Goal: Complete application form: Complete application form

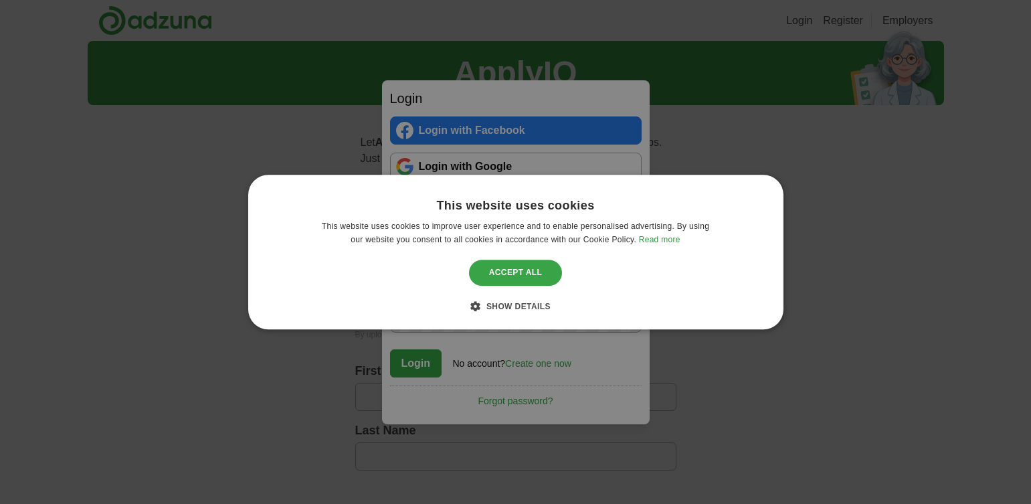
click at [495, 276] on div "Accept all" at bounding box center [516, 272] width 94 height 25
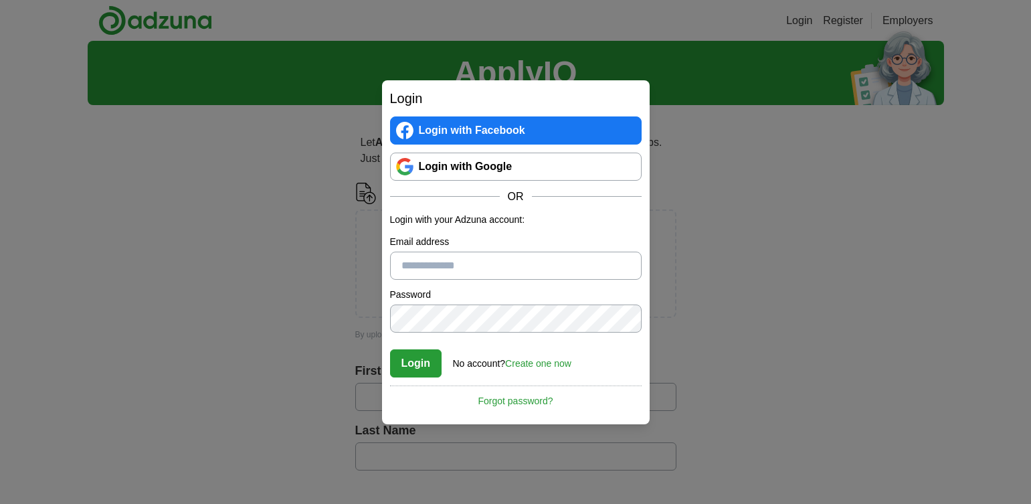
click at [516, 262] on input "Email address" at bounding box center [515, 265] width 251 height 28
type input "**********"
click at [526, 365] on link "Create one now" at bounding box center [538, 363] width 66 height 11
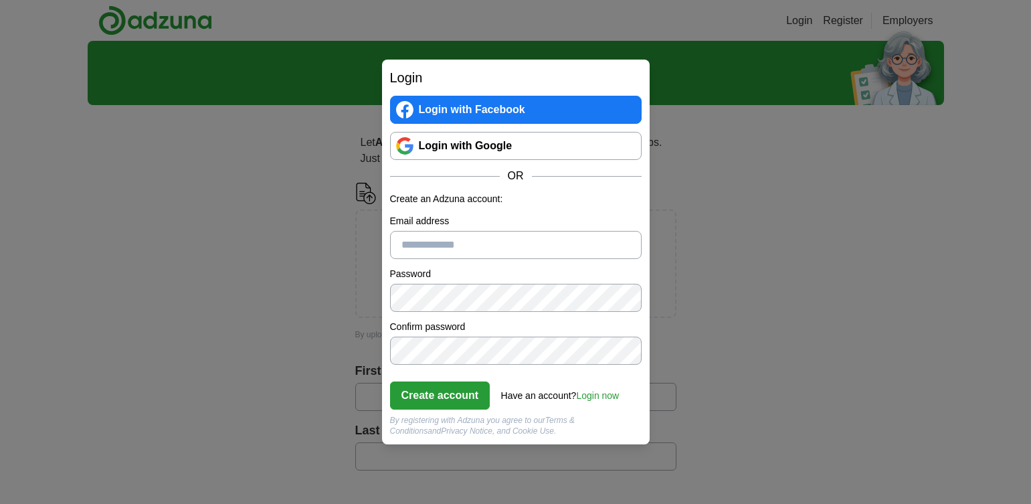
click at [512, 238] on input "Email address" at bounding box center [515, 245] width 251 height 28
type input "**********"
click at [441, 397] on button "Create account" at bounding box center [440, 395] width 100 height 28
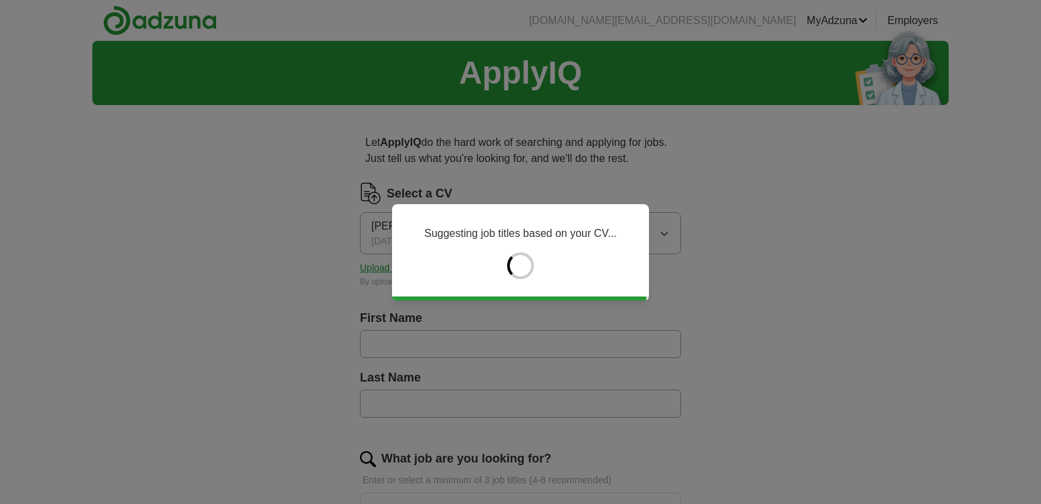
type input "*******"
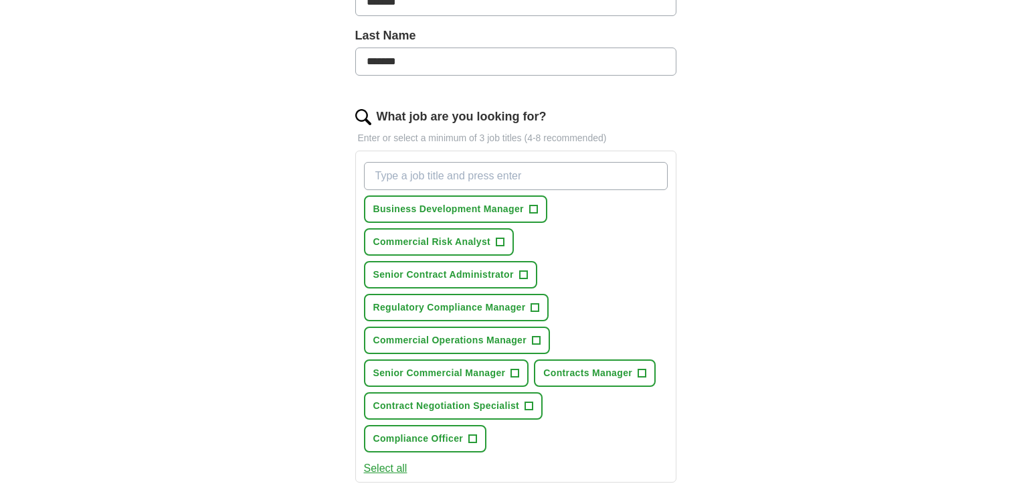
scroll to position [356, 0]
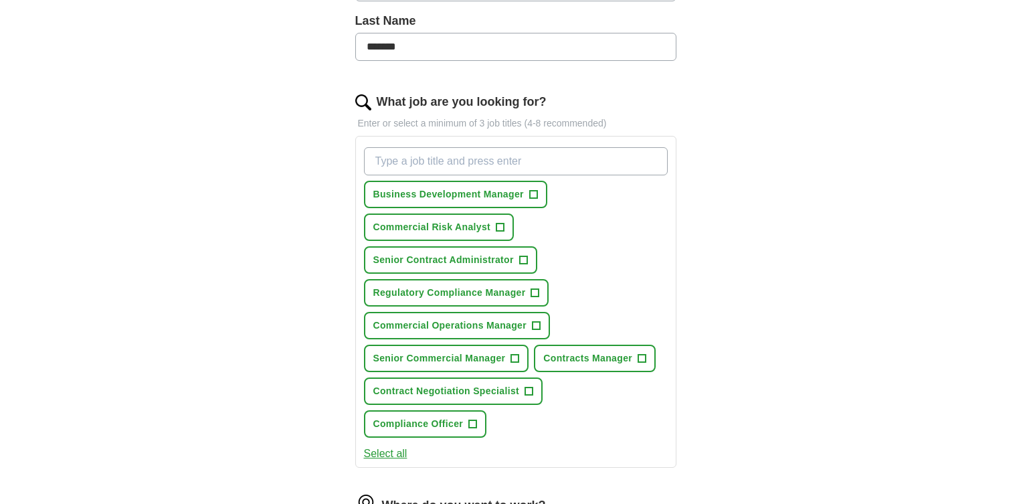
click at [544, 161] on input "What job are you looking for?" at bounding box center [516, 161] width 304 height 28
click at [576, 356] on span "Contracts Manager" at bounding box center [587, 358] width 89 height 14
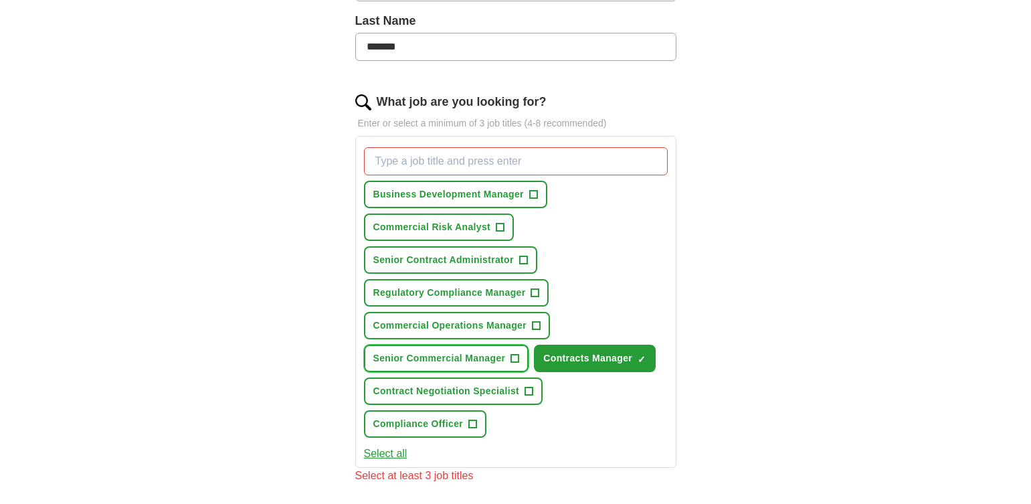
click at [442, 355] on span "Senior Commercial Manager" at bounding box center [439, 358] width 132 height 14
click at [490, 161] on input "What job are you looking for?" at bounding box center [516, 161] width 304 height 28
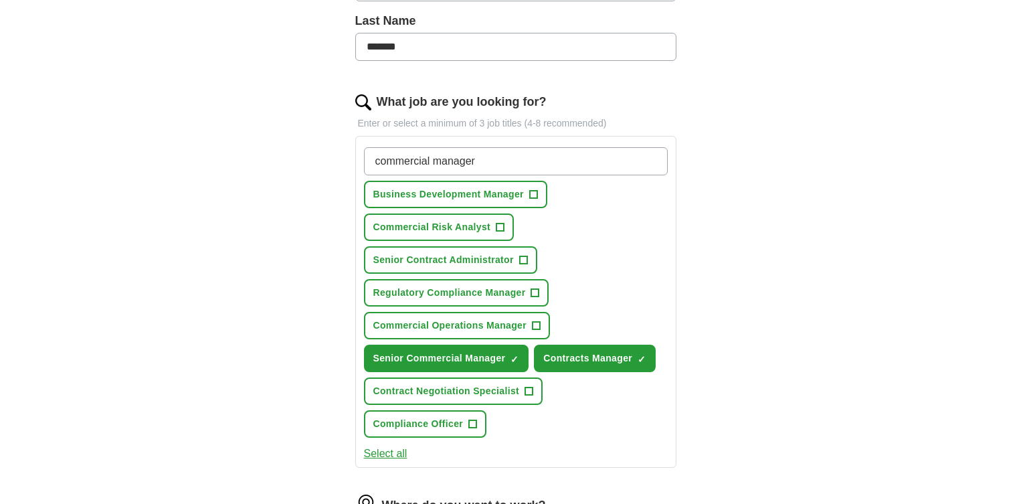
click at [377, 449] on button "Select all" at bounding box center [385, 453] width 43 height 16
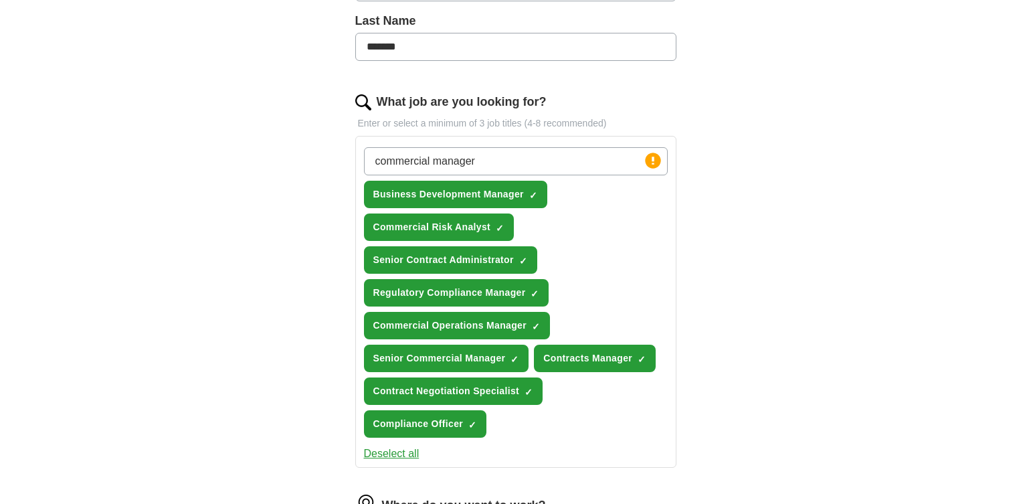
click at [383, 453] on button "Deselect all" at bounding box center [392, 453] width 56 height 16
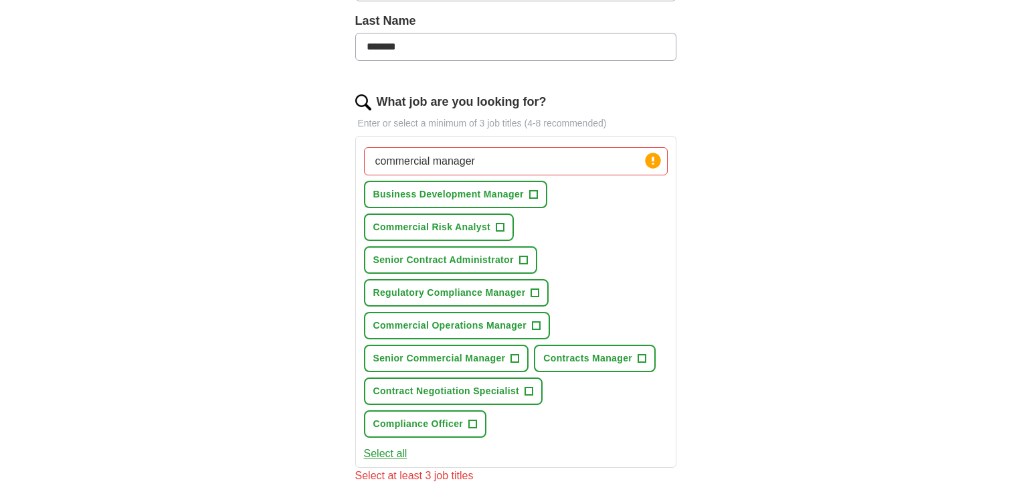
click at [615, 165] on input "commercial manager" at bounding box center [516, 161] width 304 height 28
type input "commercial manager"
click at [497, 360] on span "Senior Commercial Manager" at bounding box center [439, 358] width 132 height 14
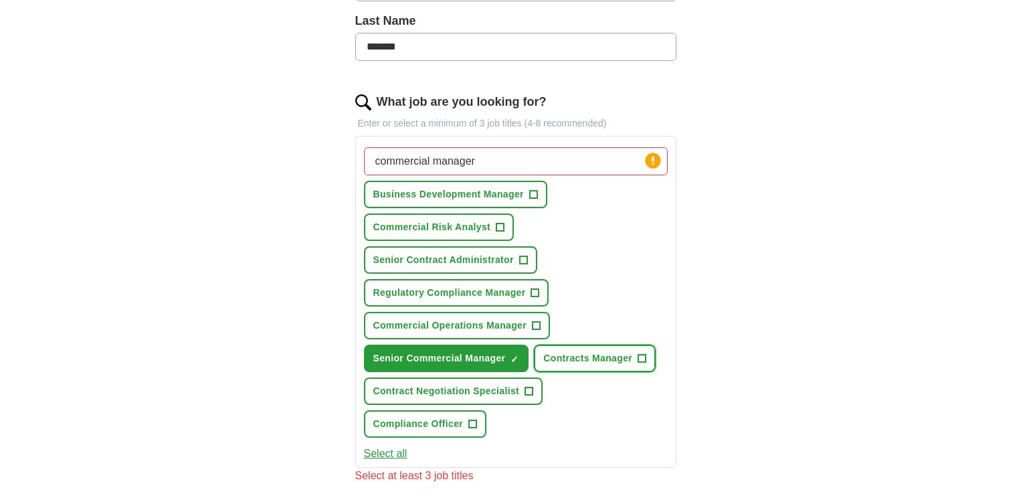
click at [605, 359] on span "Contracts Manager" at bounding box center [587, 358] width 89 height 14
click at [456, 387] on span "Contract Negotiation Specialist" at bounding box center [446, 391] width 146 height 14
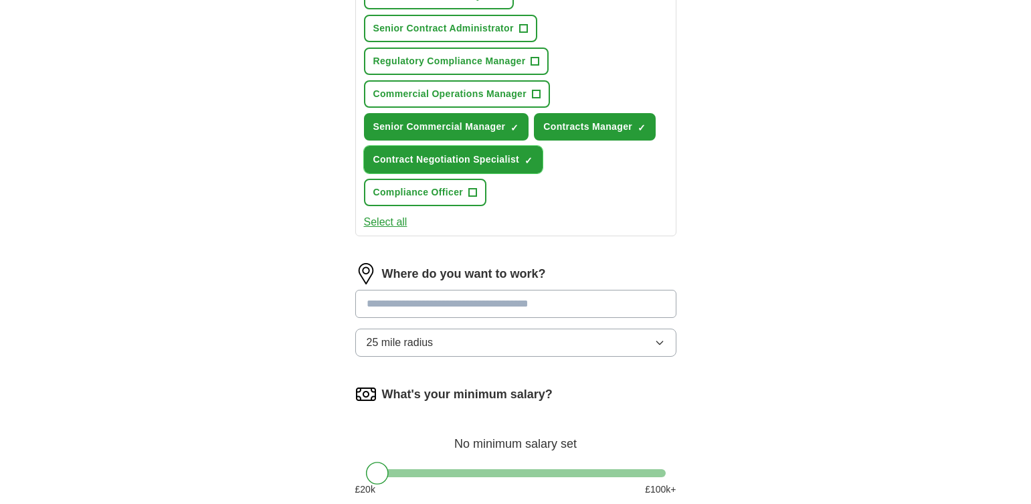
scroll to position [624, 0]
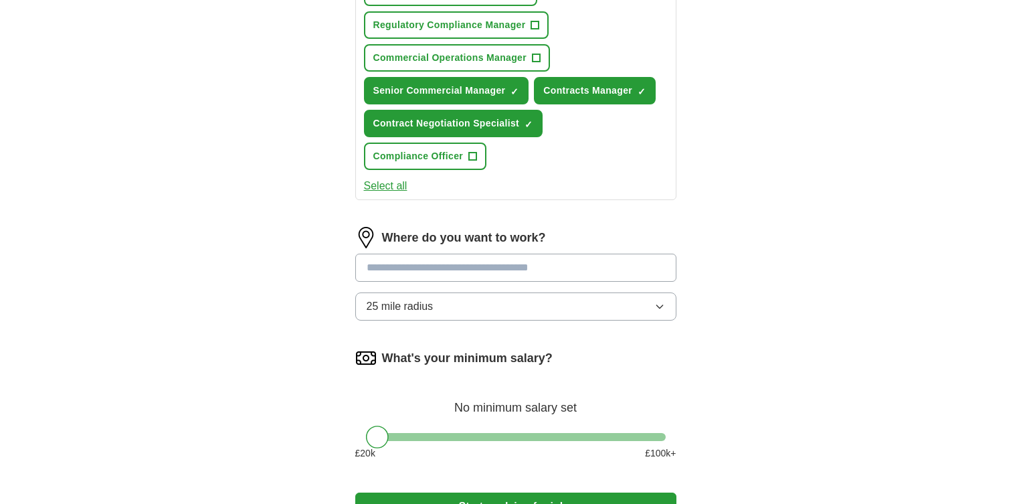
click at [558, 271] on input at bounding box center [515, 267] width 321 height 28
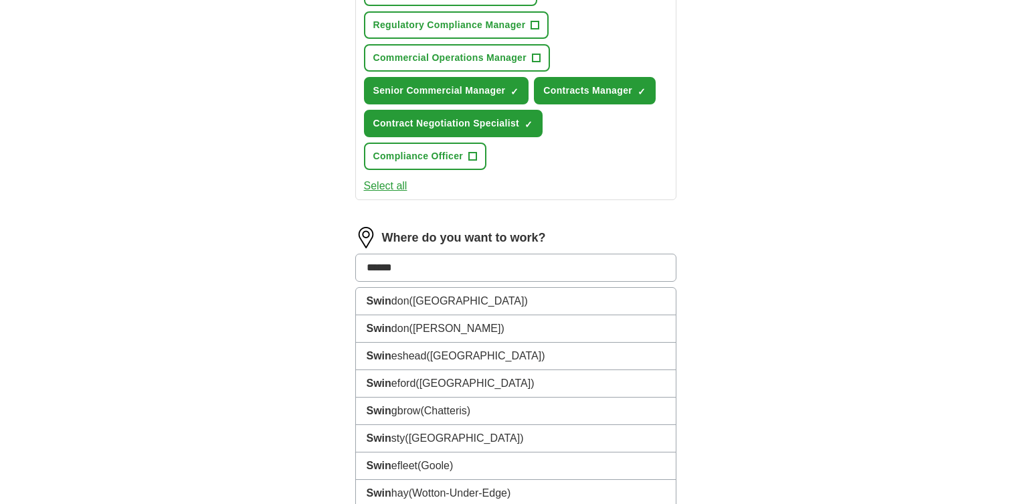
type input "*******"
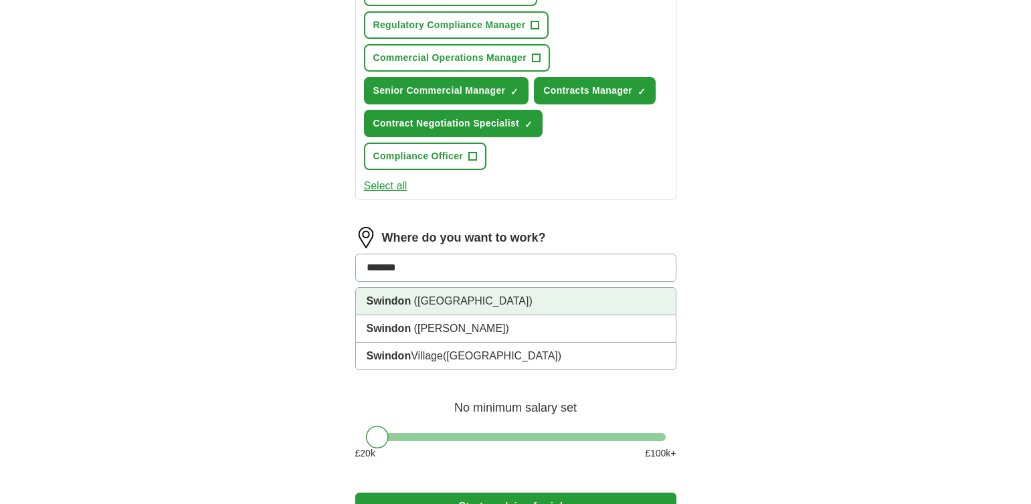
click at [487, 300] on li "Swindon (Wiltshire)" at bounding box center [516, 301] width 320 height 27
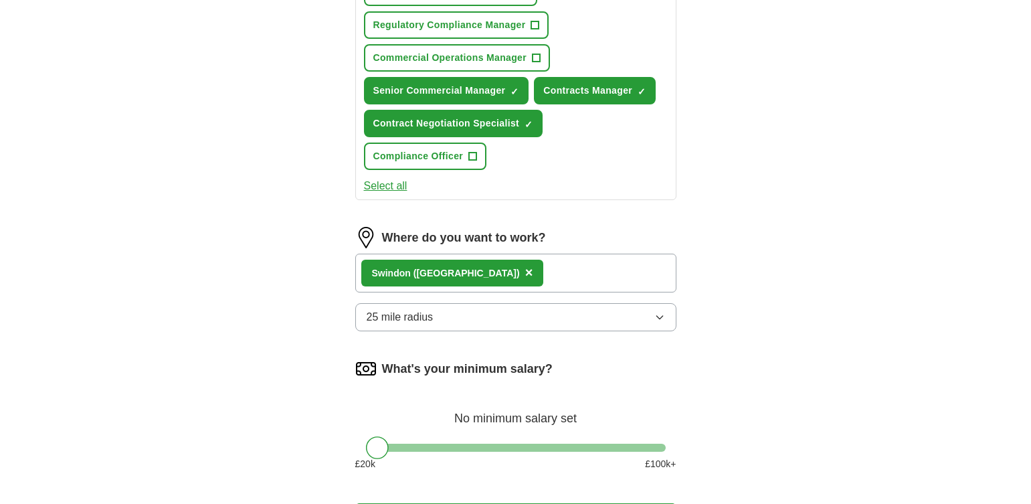
click at [663, 316] on icon "button" at bounding box center [659, 317] width 11 height 11
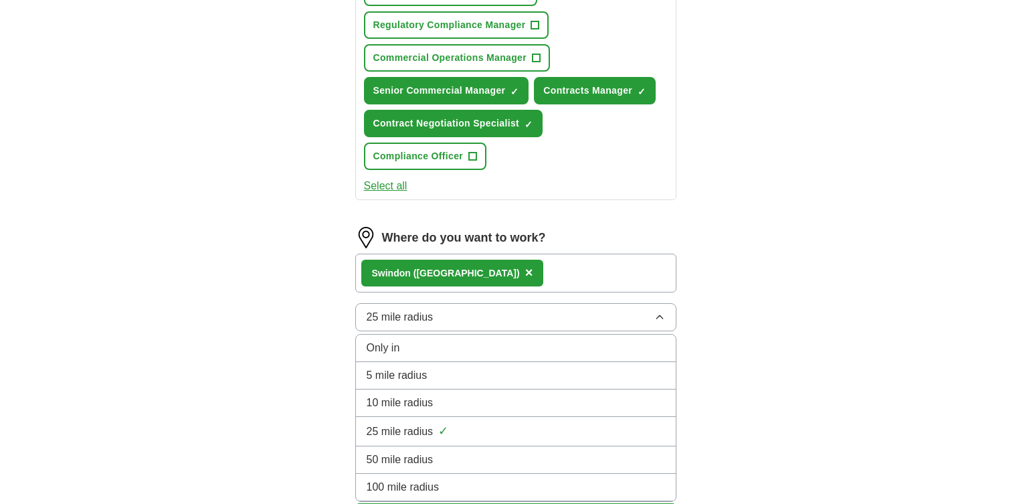
click at [562, 457] on div "50 mile radius" at bounding box center [516, 459] width 298 height 16
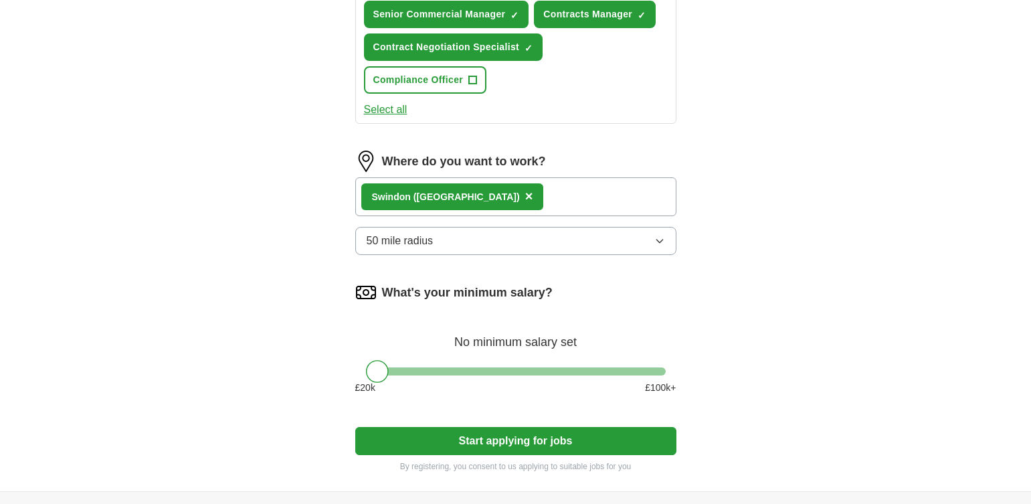
scroll to position [714, 0]
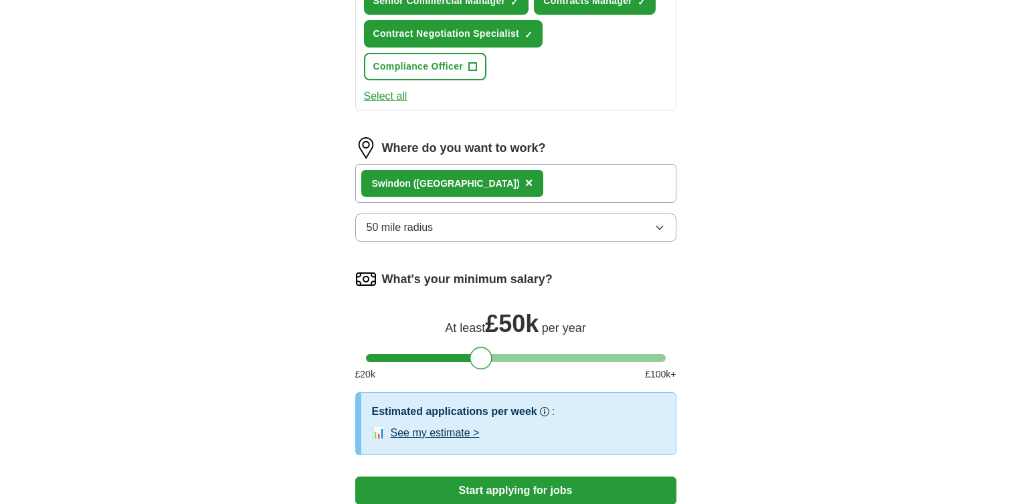
drag, startPoint x: 374, startPoint y: 354, endPoint x: 478, endPoint y: 356, distance: 103.7
click at [478, 356] on div at bounding box center [481, 357] width 23 height 23
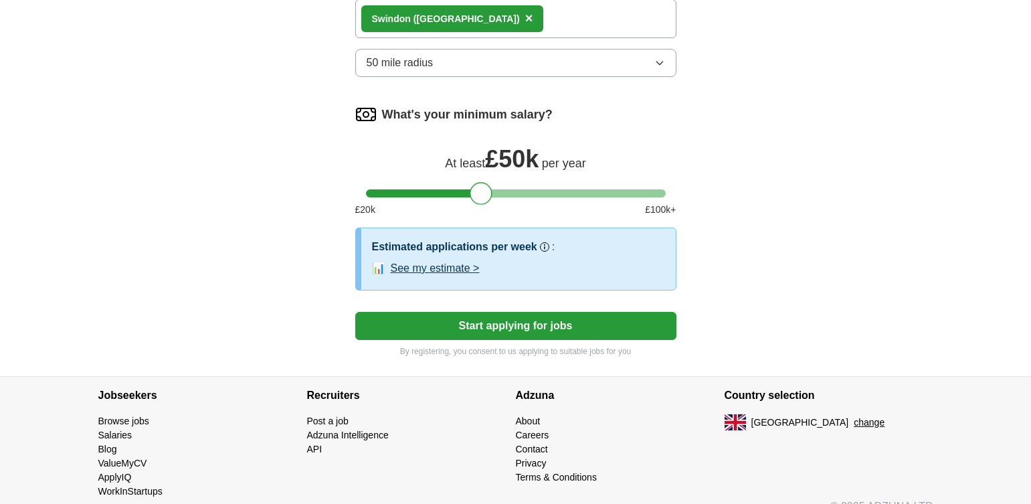
scroll to position [892, 0]
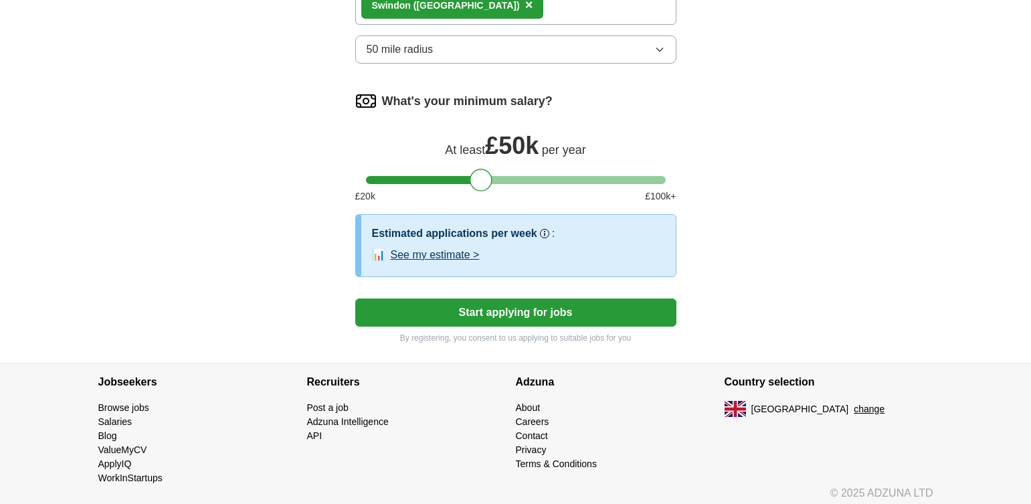
click at [548, 310] on button "Start applying for jobs" at bounding box center [515, 312] width 321 height 28
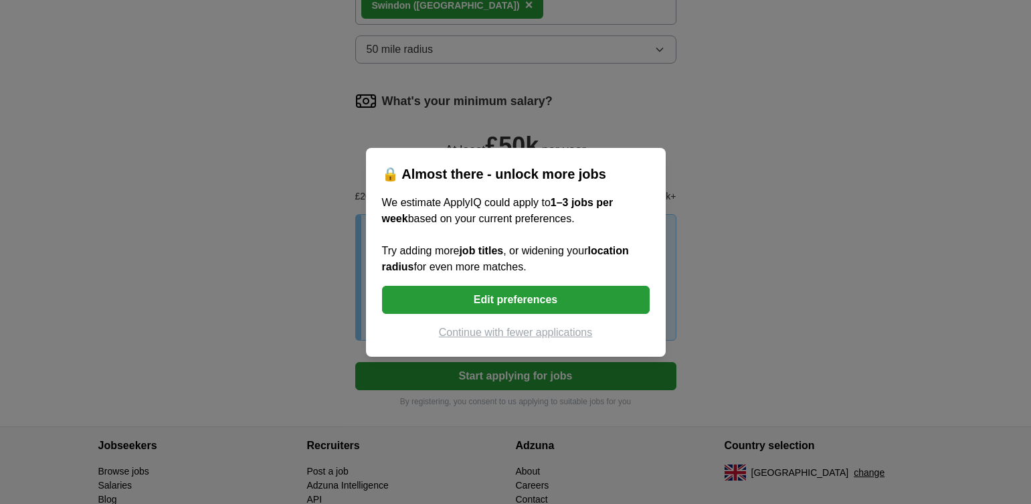
click at [506, 297] on button "Edit preferences" at bounding box center [516, 300] width 268 height 28
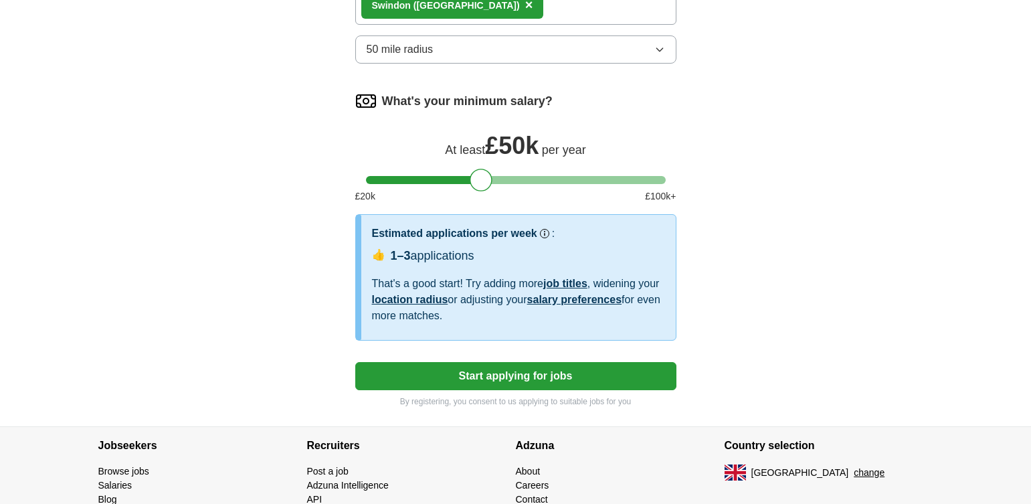
click at [502, 373] on button "Start applying for jobs" at bounding box center [515, 376] width 321 height 28
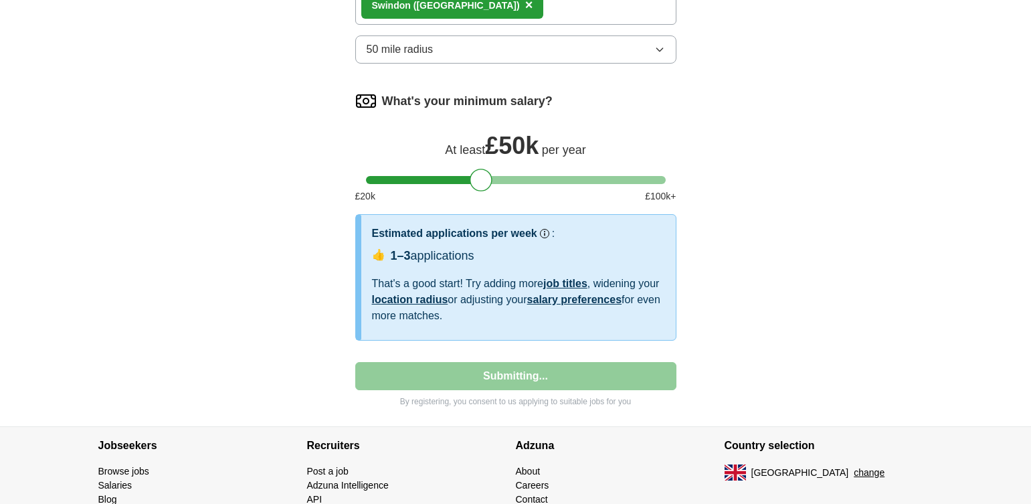
select select "**"
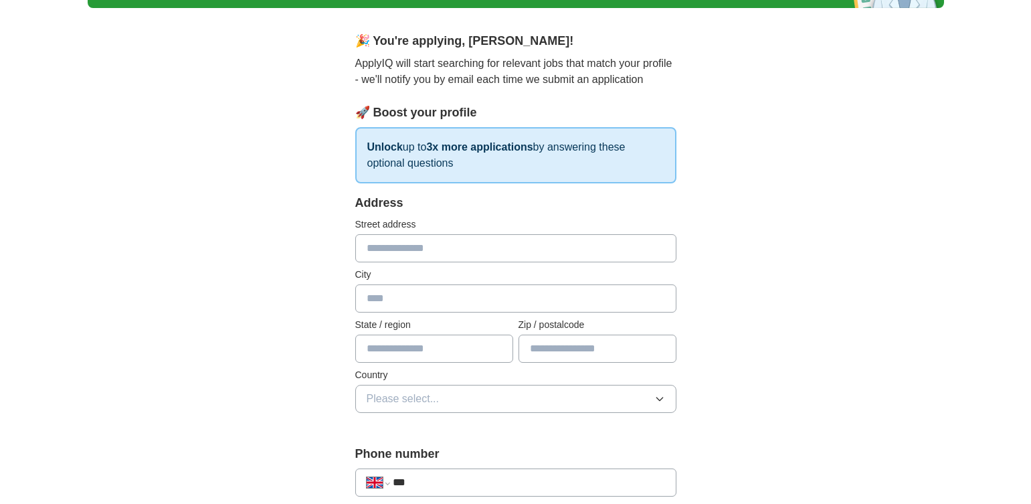
scroll to position [0, 0]
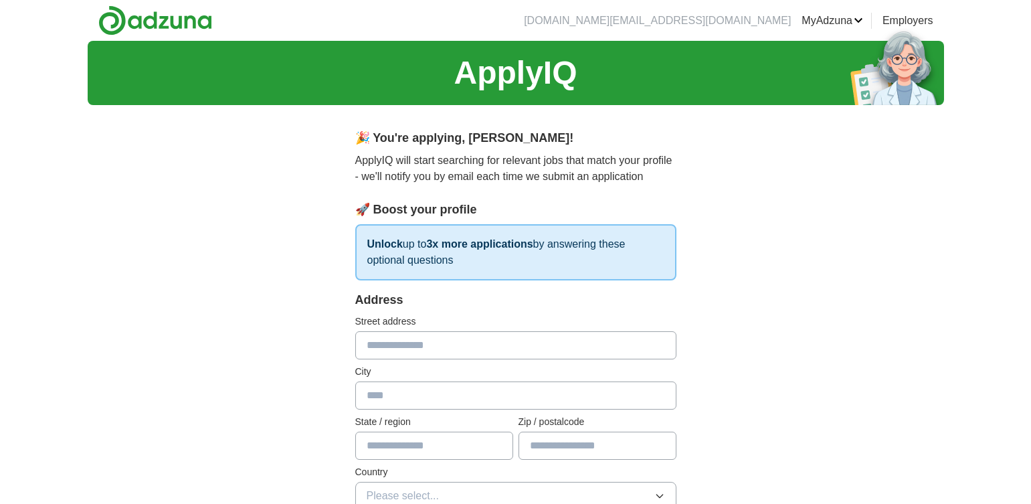
click at [546, 348] on input "text" at bounding box center [515, 345] width 321 height 28
type input "**********"
type input "*******"
type input "*********"
type input "*******"
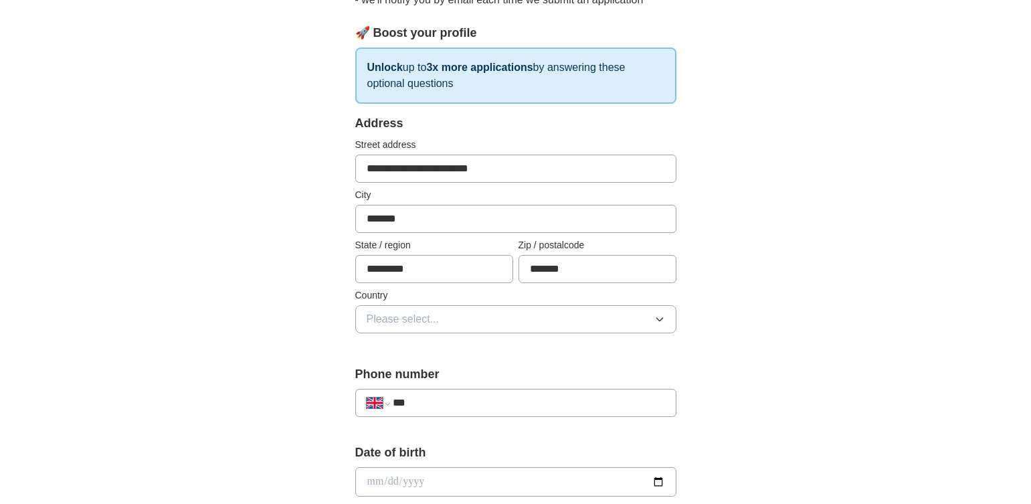
scroll to position [179, 0]
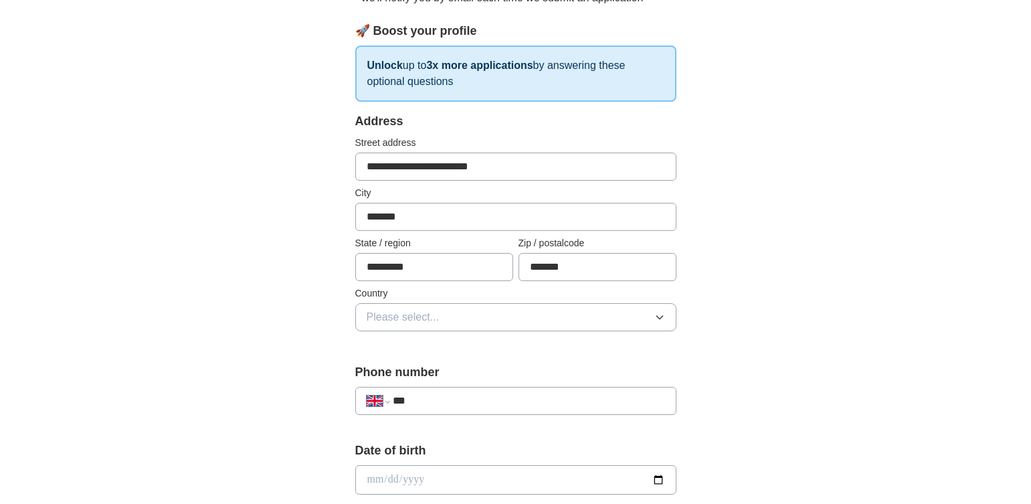
click at [532, 318] on button "Please select..." at bounding box center [515, 317] width 321 height 28
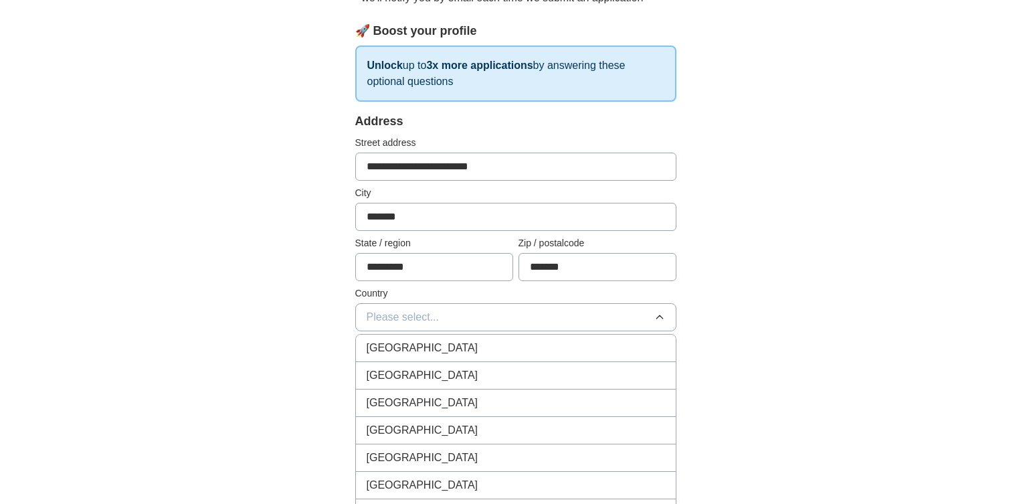
click at [521, 338] on li "[GEOGRAPHIC_DATA]" at bounding box center [516, 347] width 320 height 27
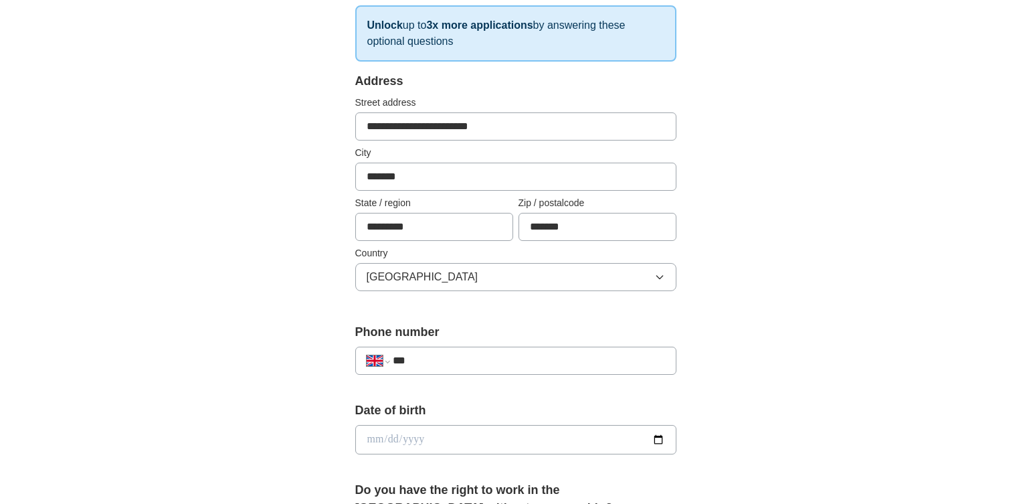
scroll to position [268, 0]
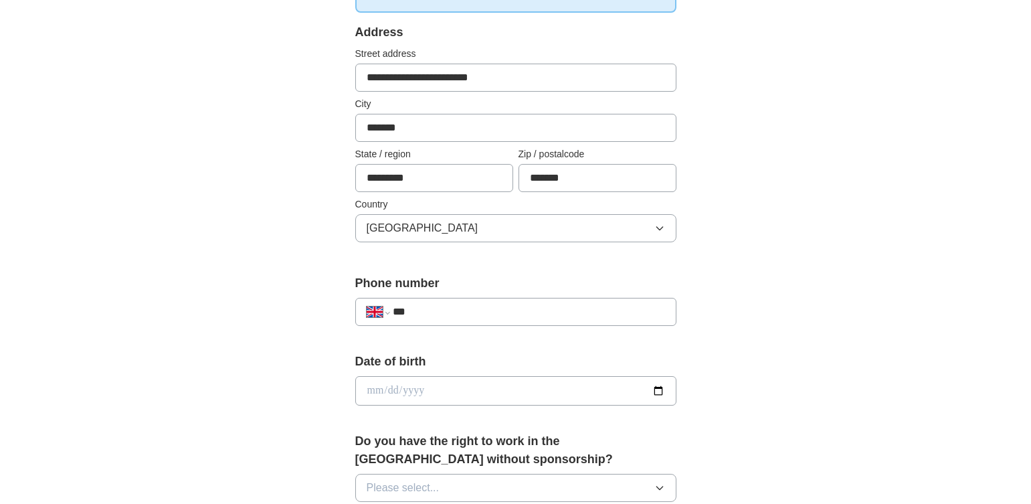
click at [542, 314] on input "***" at bounding box center [529, 312] width 272 height 16
type input "**********"
click at [531, 386] on input "date" at bounding box center [515, 390] width 321 height 29
type input "**********"
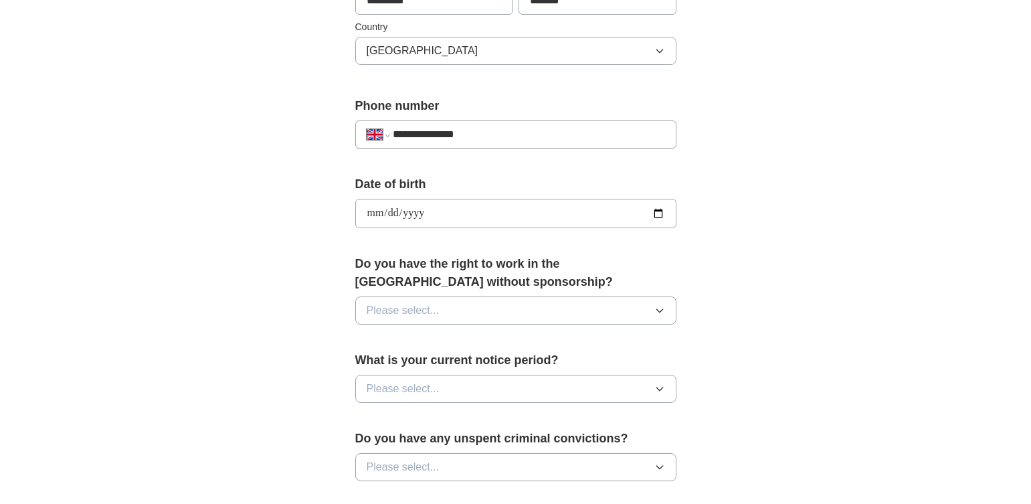
scroll to position [446, 0]
click at [496, 312] on button "Please select..." at bounding box center [515, 309] width 321 height 28
click at [486, 345] on div "Yes" at bounding box center [516, 340] width 298 height 16
click at [486, 389] on button "Please select..." at bounding box center [515, 387] width 321 height 28
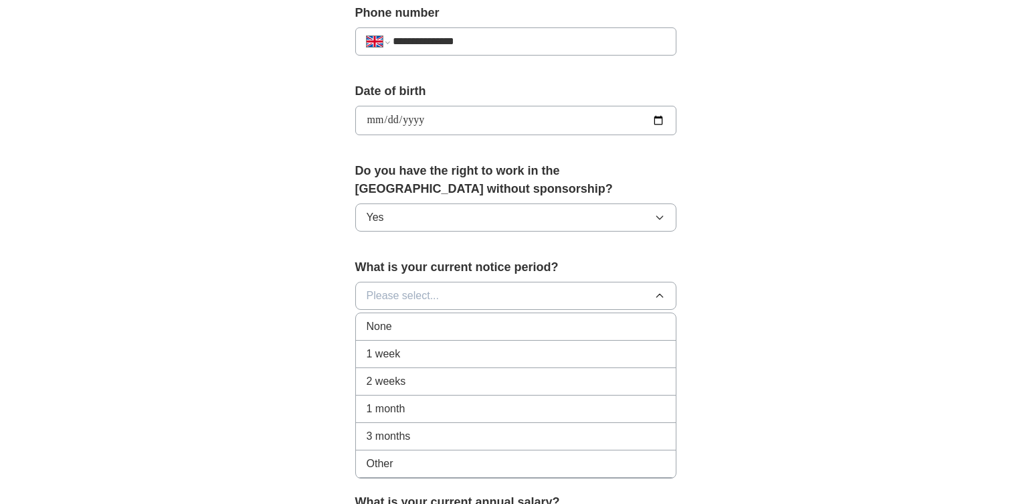
scroll to position [580, 0]
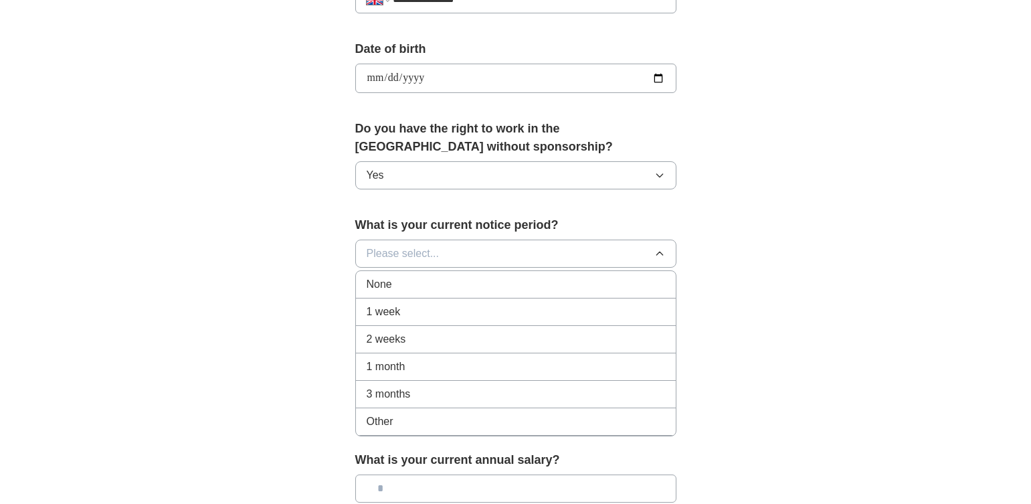
click at [408, 423] on div "Other" at bounding box center [516, 421] width 298 height 16
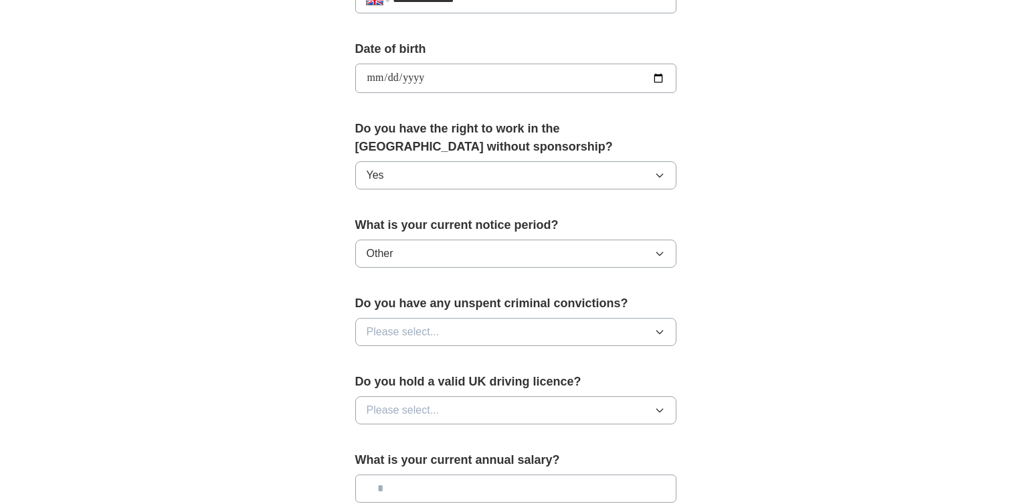
click at [441, 326] on button "Please select..." at bounding box center [515, 332] width 321 height 28
click at [437, 403] on li "No" at bounding box center [516, 390] width 320 height 27
click at [435, 413] on span "Please select..." at bounding box center [403, 410] width 73 height 16
click at [435, 441] on div "Yes" at bounding box center [516, 441] width 298 height 16
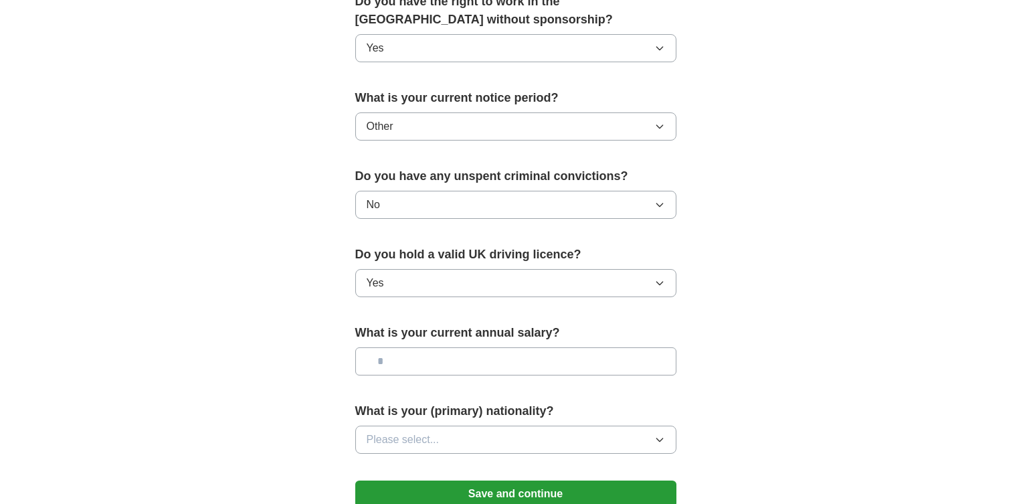
scroll to position [714, 0]
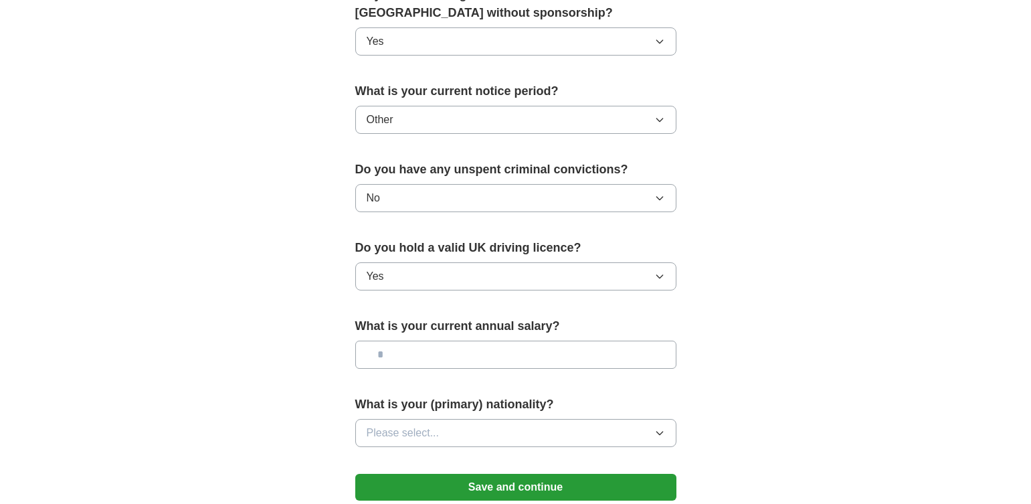
click at [490, 351] on input "text" at bounding box center [515, 354] width 321 height 28
click at [486, 359] on input "text" at bounding box center [515, 354] width 321 height 28
type input "*******"
click at [490, 435] on button "Please select..." at bounding box center [515, 433] width 321 height 28
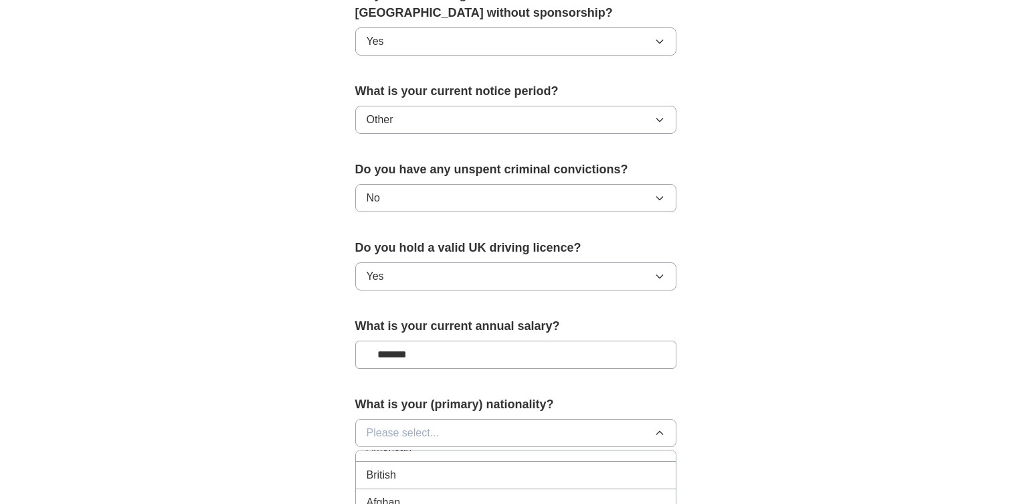
scroll to position [0, 0]
click at [467, 490] on div "British" at bounding box center [516, 491] width 298 height 16
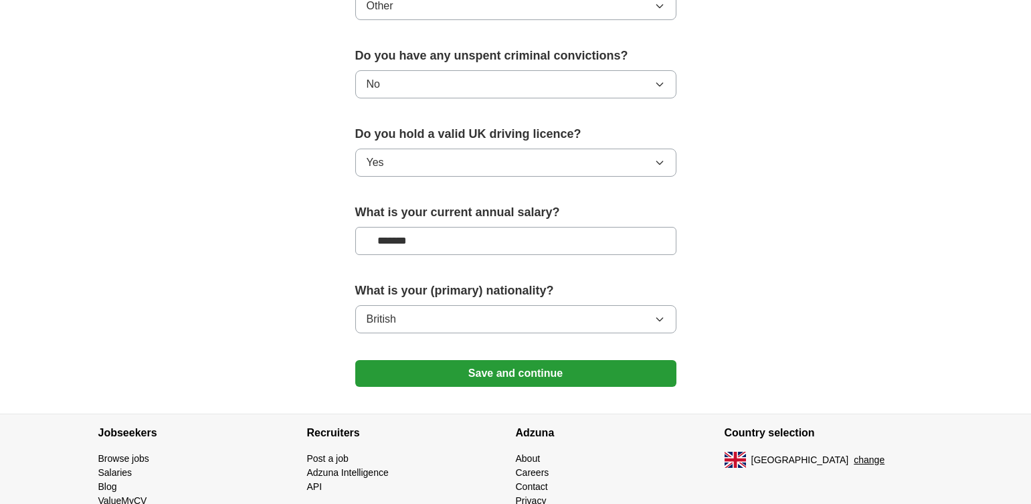
scroll to position [847, 0]
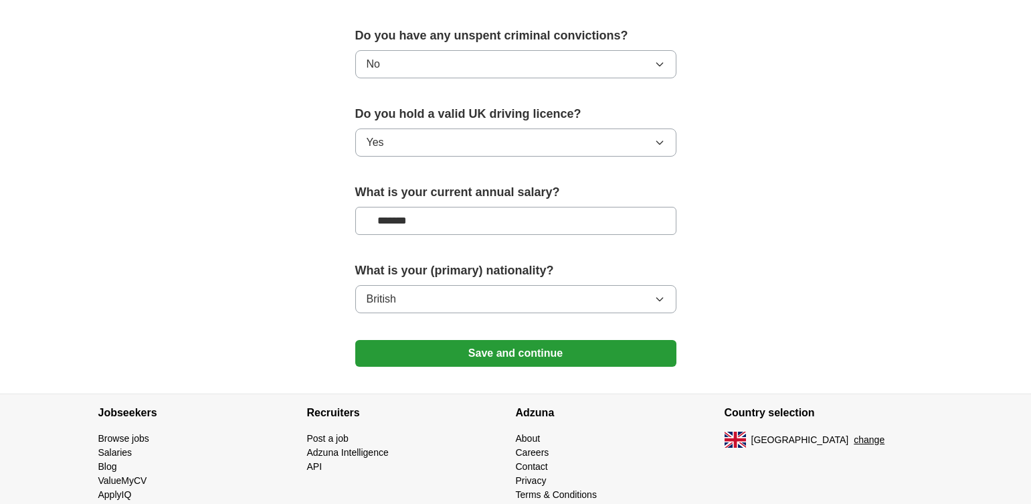
click at [552, 354] on button "Save and continue" at bounding box center [515, 353] width 321 height 27
